Goal: Navigation & Orientation: Find specific page/section

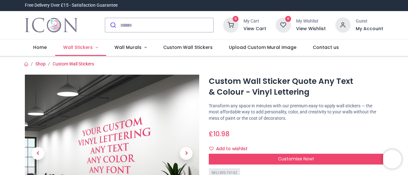
click at [75, 48] on span "Wall Stickers" at bounding box center [78, 47] width 30 height 6
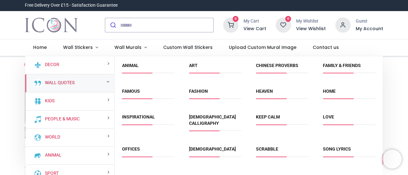
click at [59, 82] on link "Wall Quotes" at bounding box center [58, 83] width 32 height 6
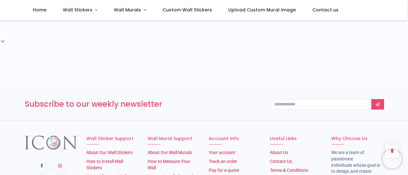
scroll to position [897, 0]
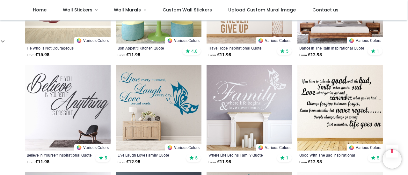
scroll to position [90, 0]
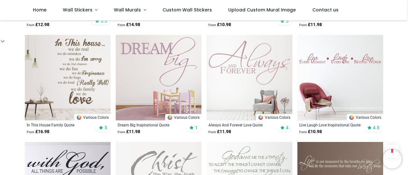
scroll to position [876, 0]
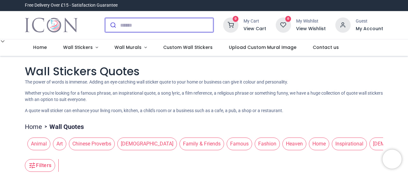
click at [135, 25] on input "search" at bounding box center [166, 25] width 93 height 14
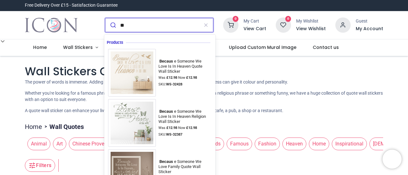
type input "*"
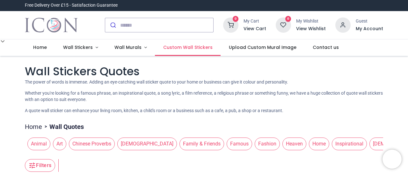
click at [190, 49] on span "Custom Wall Stickers" at bounding box center [187, 47] width 49 height 6
